Goal: Find specific page/section

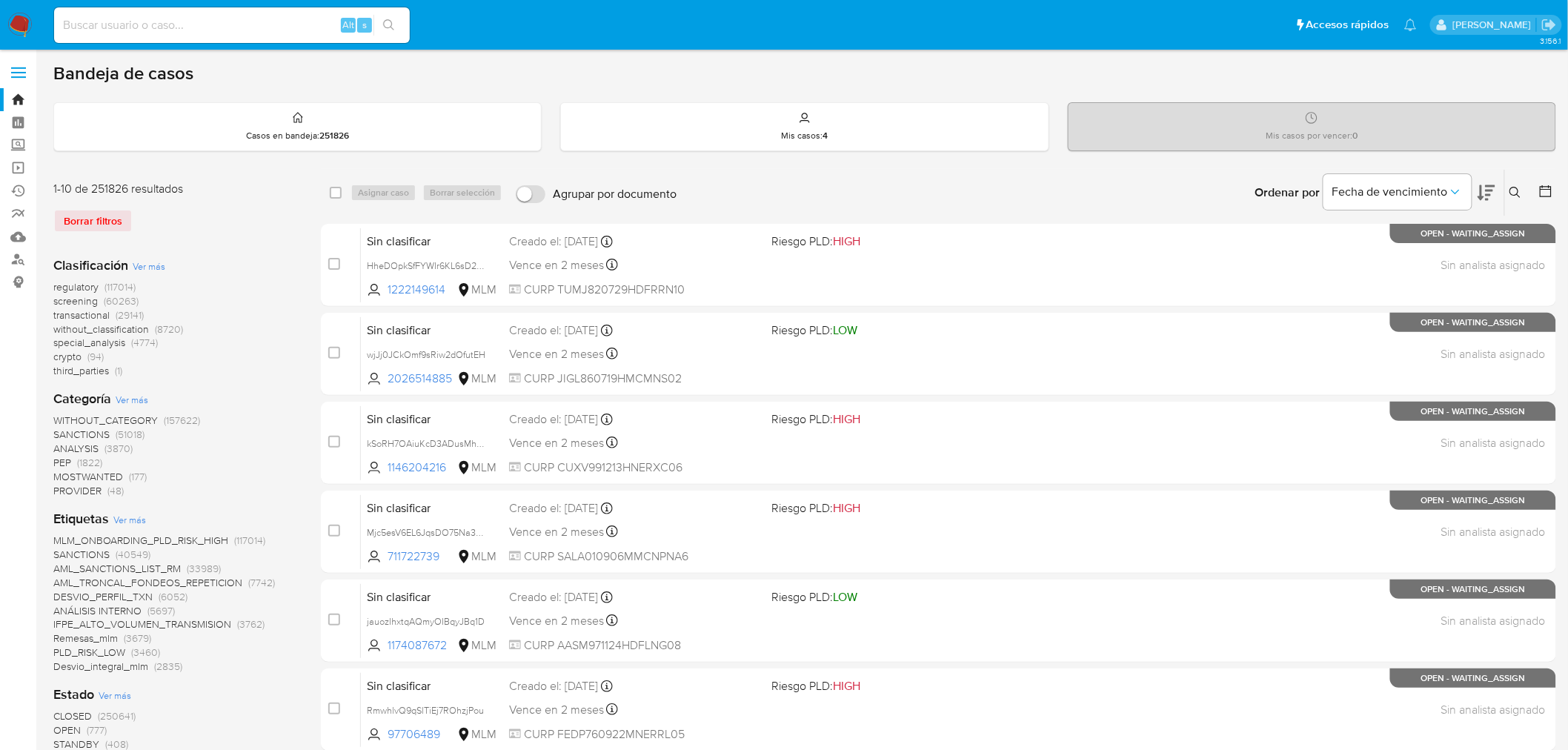
click at [174, 11] on div "Alt s" at bounding box center [231, 25] width 355 height 35
click at [174, 21] on input at bounding box center [231, 26] width 355 height 19
paste input "1554619715"
type input "1554619715"
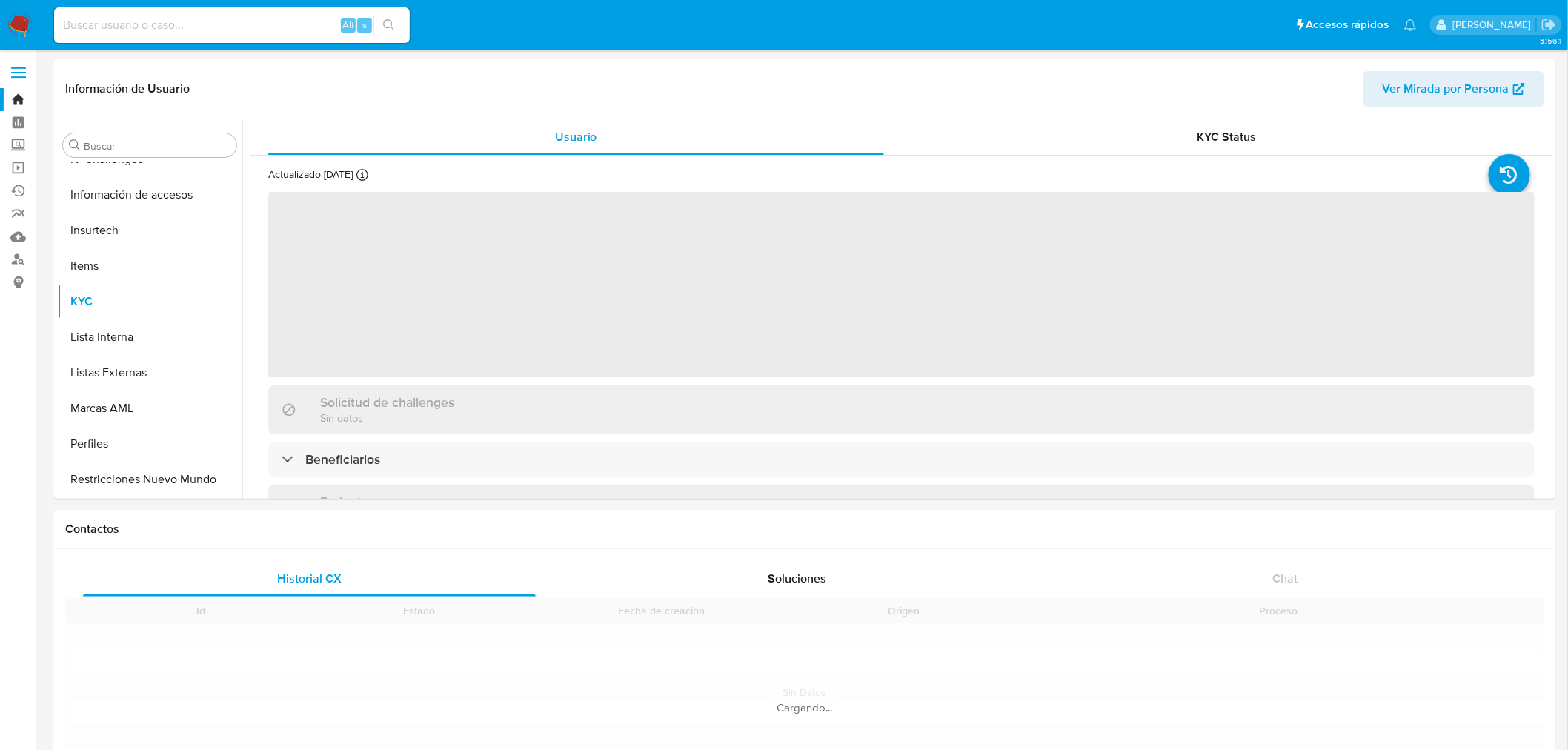
scroll to position [625, 0]
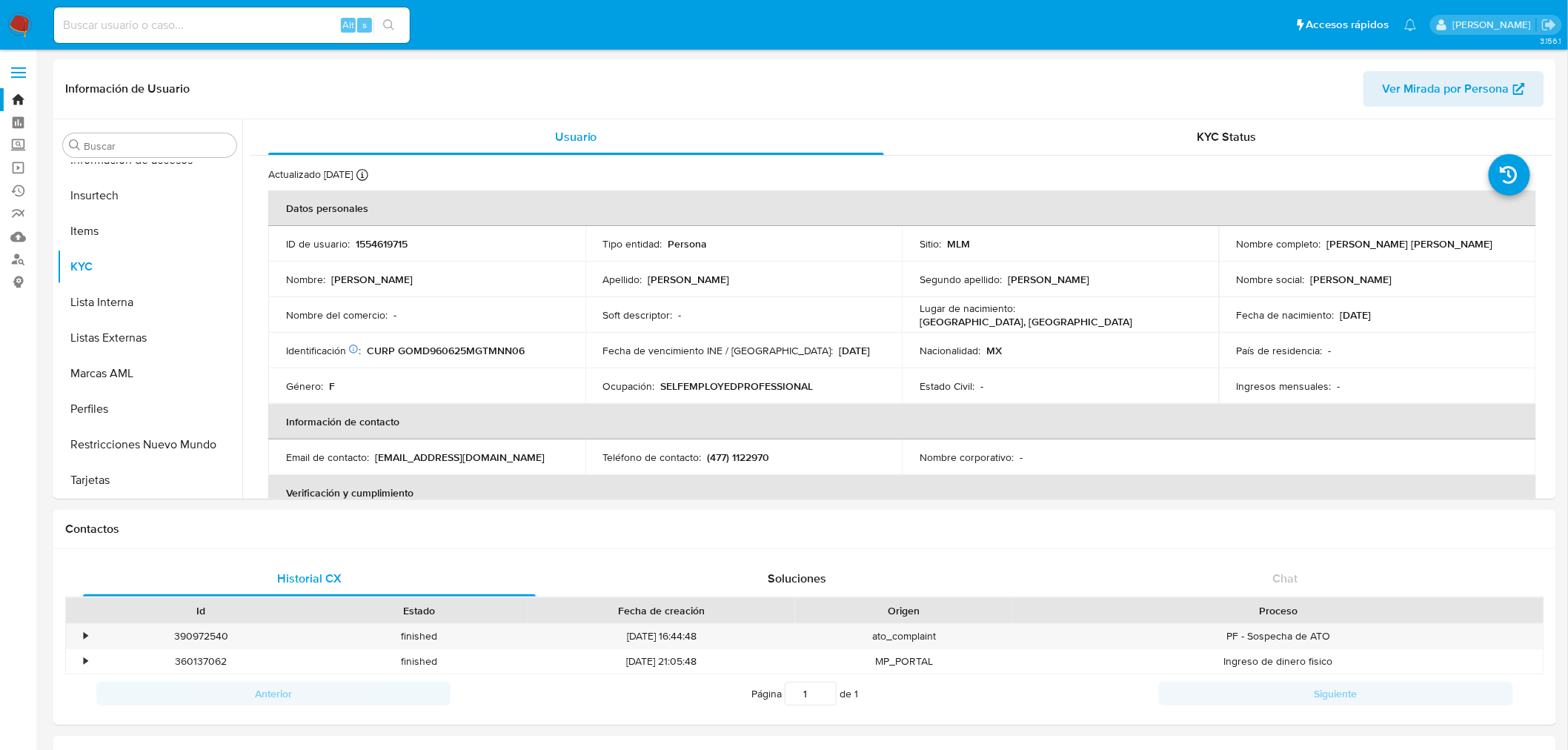
select select "10"
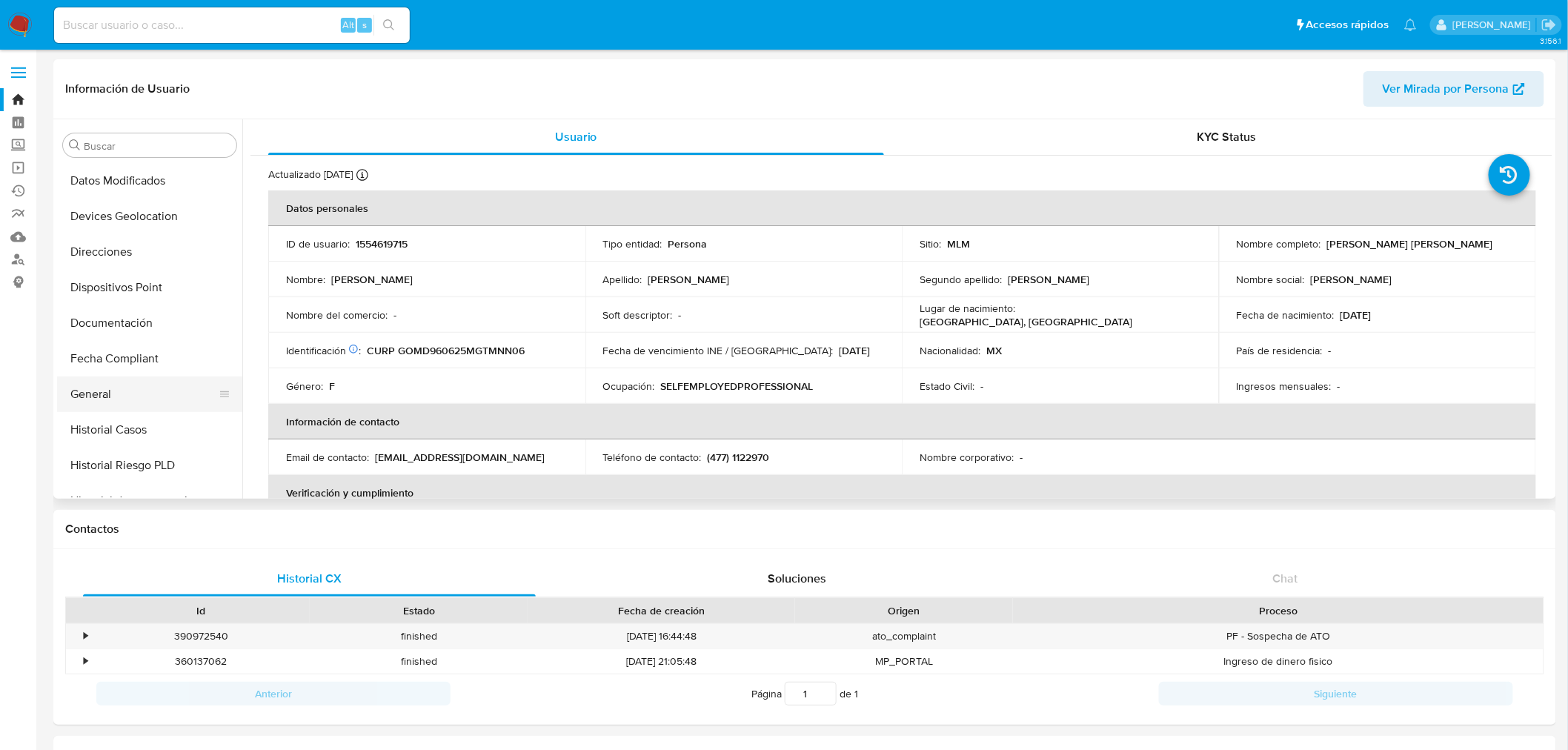
drag, startPoint x: 128, startPoint y: 392, endPoint x: 157, endPoint y: 419, distance: 39.6
click at [123, 397] on button "General" at bounding box center [150, 394] width 185 height 35
